Goal: Task Accomplishment & Management: Complete application form

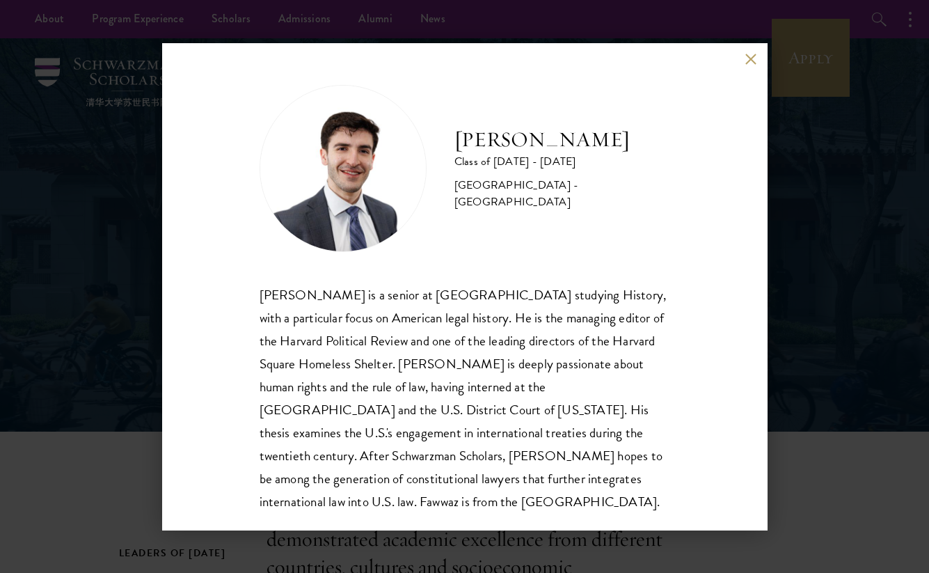
click at [752, 63] on button at bounding box center [752, 60] width 12 height 12
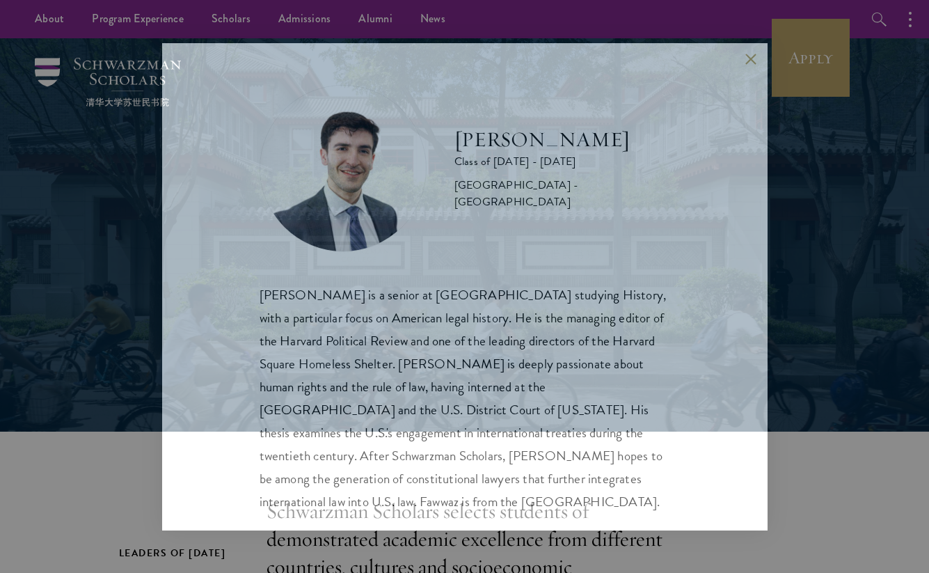
click at [802, 63] on div "[PERSON_NAME] Class of [DATE] - [DATE] [GEOGRAPHIC_DATA] - [GEOGRAPHIC_DATA] [P…" at bounding box center [464, 286] width 929 height 573
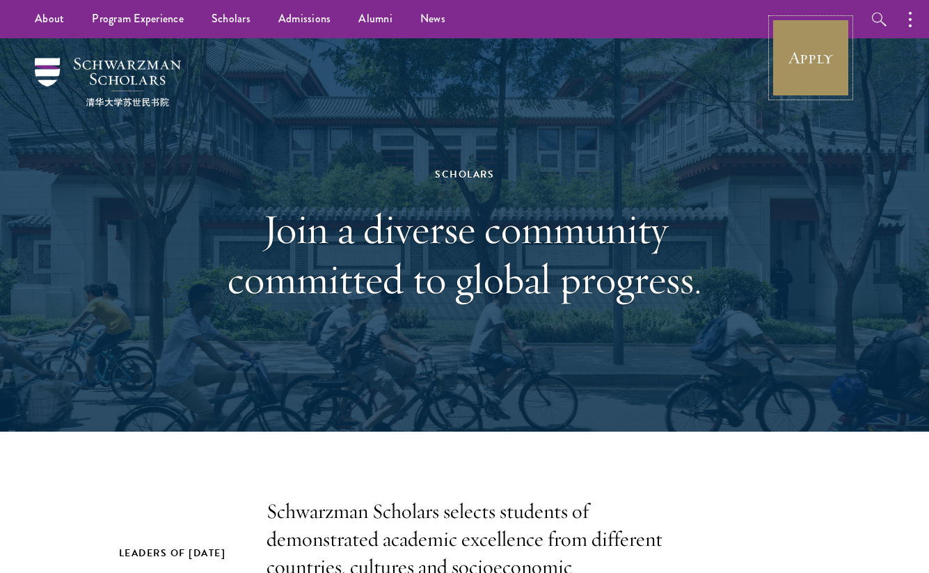
click at [810, 49] on link "Apply" at bounding box center [811, 58] width 78 height 78
click at [836, 67] on link "Apply" at bounding box center [811, 58] width 78 height 78
click at [810, 168] on div "Scholars Join a diverse community committed to global progress." at bounding box center [465, 234] width 790 height 393
click at [810, 61] on link "Apply" at bounding box center [811, 58] width 78 height 78
click at [830, 43] on link "Apply" at bounding box center [811, 58] width 78 height 78
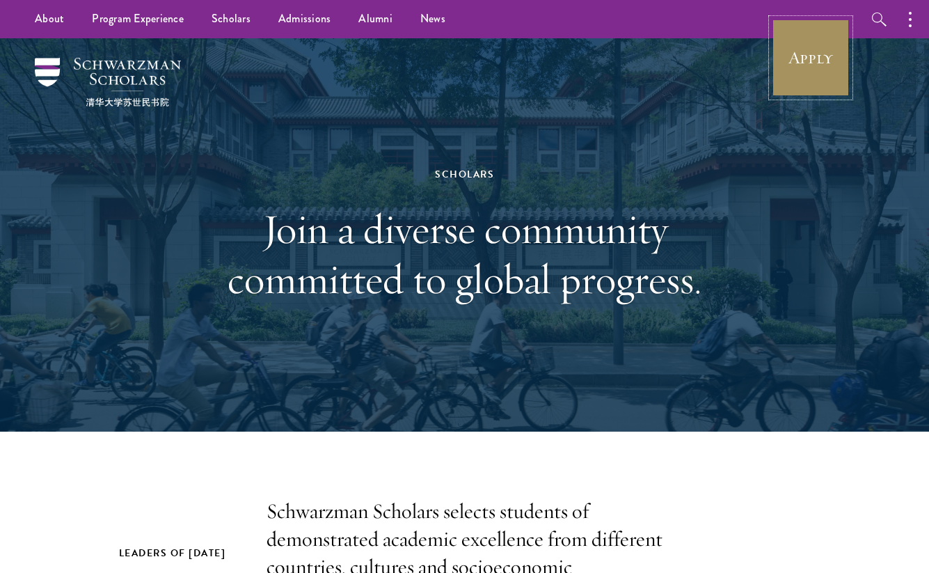
click at [830, 43] on link "Apply" at bounding box center [811, 58] width 78 height 78
